Goal: Find contact information: Find contact information

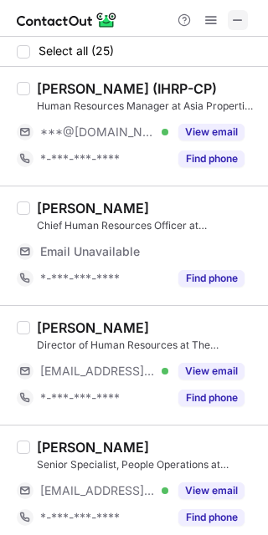
click at [242, 19] on span at bounding box center [237, 19] width 13 height 13
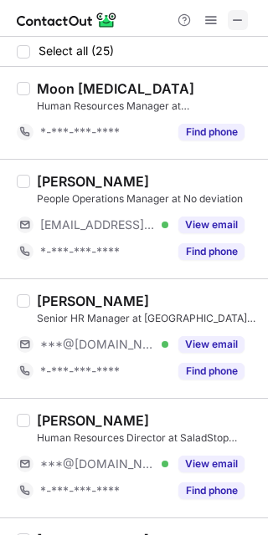
click at [233, 13] on span at bounding box center [237, 19] width 13 height 13
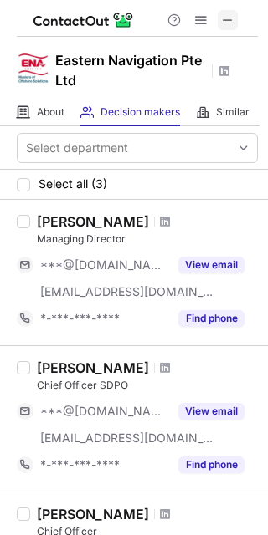
click at [232, 19] on span at bounding box center [227, 19] width 13 height 13
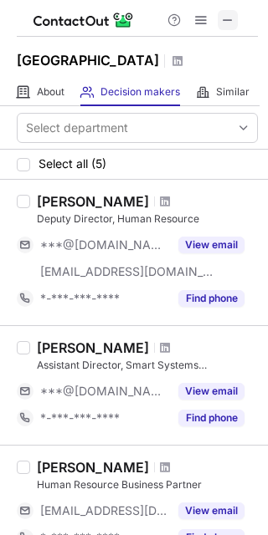
click at [232, 13] on span at bounding box center [227, 19] width 13 height 13
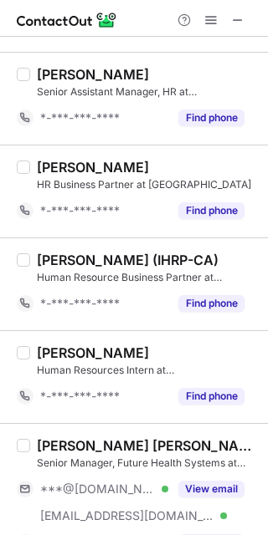
scroll to position [364, 0]
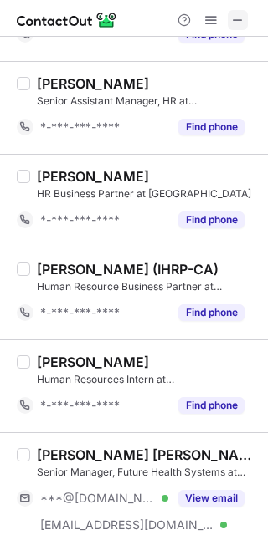
click at [237, 20] on span at bounding box center [237, 19] width 13 height 13
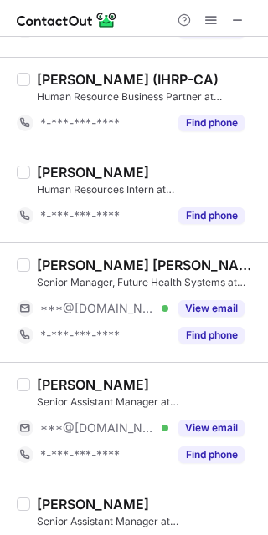
scroll to position [526, 0]
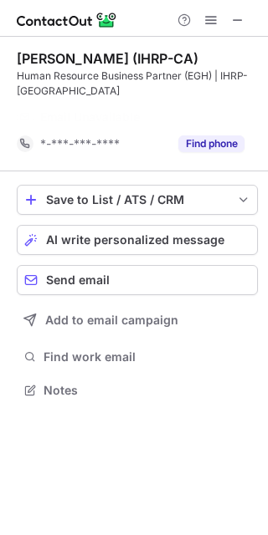
scroll to position [352, 268]
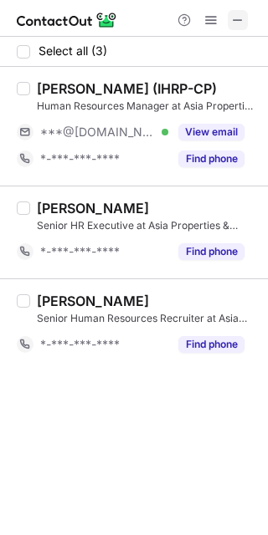
click at [243, 16] on span at bounding box center [237, 19] width 13 height 13
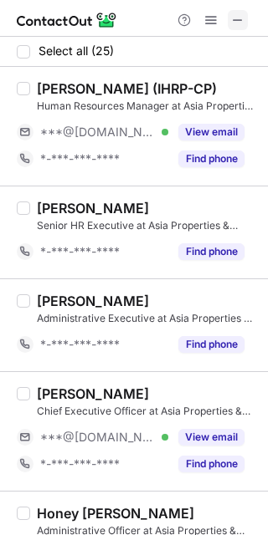
click at [236, 25] on span at bounding box center [237, 19] width 13 height 13
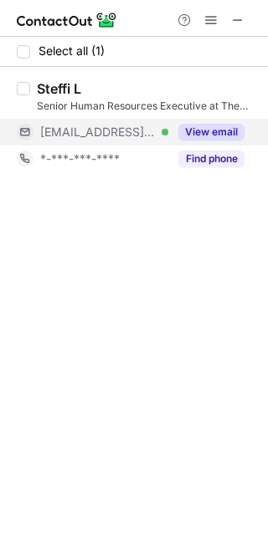
click at [211, 137] on button "View email" at bounding box center [211, 132] width 66 height 17
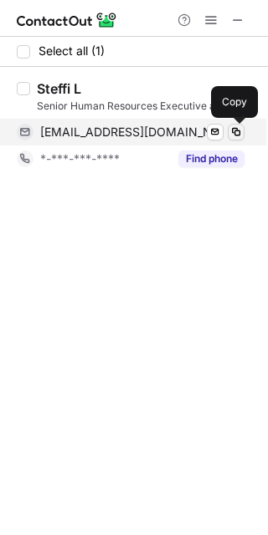
click at [236, 136] on span at bounding box center [235, 131] width 13 height 13
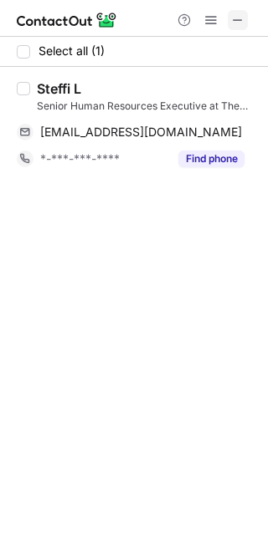
click at [240, 27] on span at bounding box center [237, 19] width 13 height 13
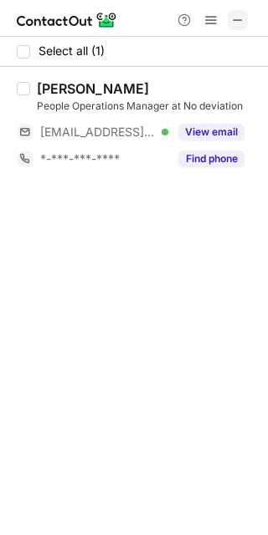
click at [237, 25] on span at bounding box center [237, 19] width 13 height 13
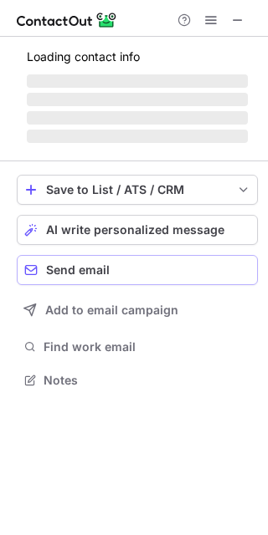
scroll to position [379, 268]
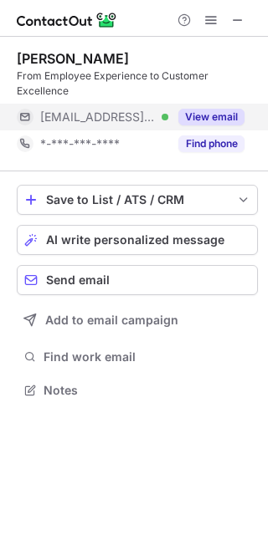
click at [234, 119] on button "View email" at bounding box center [211, 117] width 66 height 17
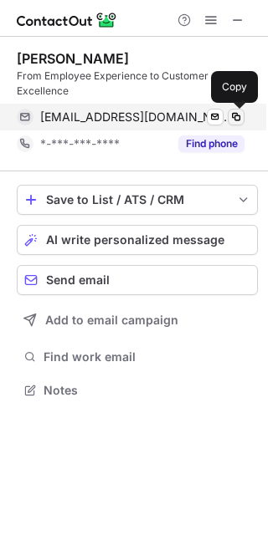
click at [240, 120] on span at bounding box center [235, 116] width 13 height 13
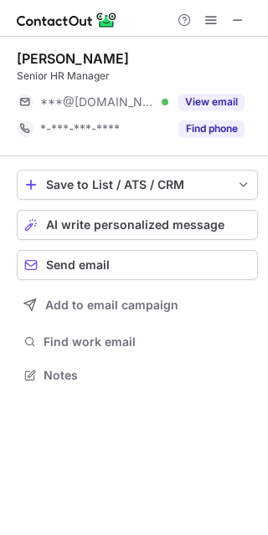
scroll to position [364, 268]
click at [240, 20] on span at bounding box center [237, 19] width 13 height 13
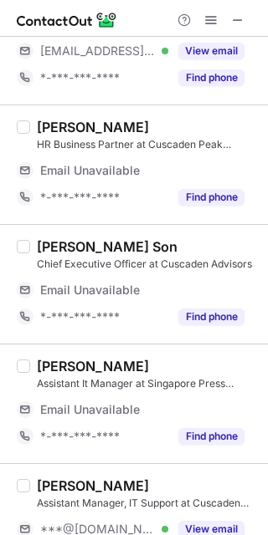
scroll to position [367, 0]
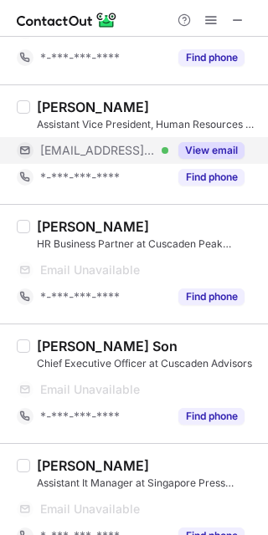
click at [229, 152] on button "View email" at bounding box center [211, 150] width 66 height 17
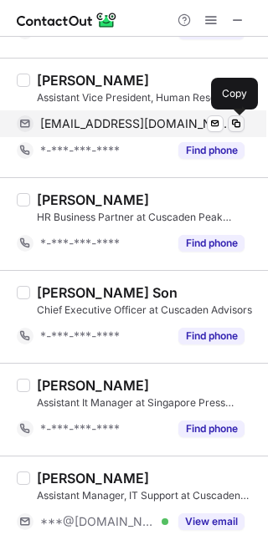
click at [239, 131] on button at bounding box center [236, 123] width 17 height 17
